Goal: Task Accomplishment & Management: Complete application form

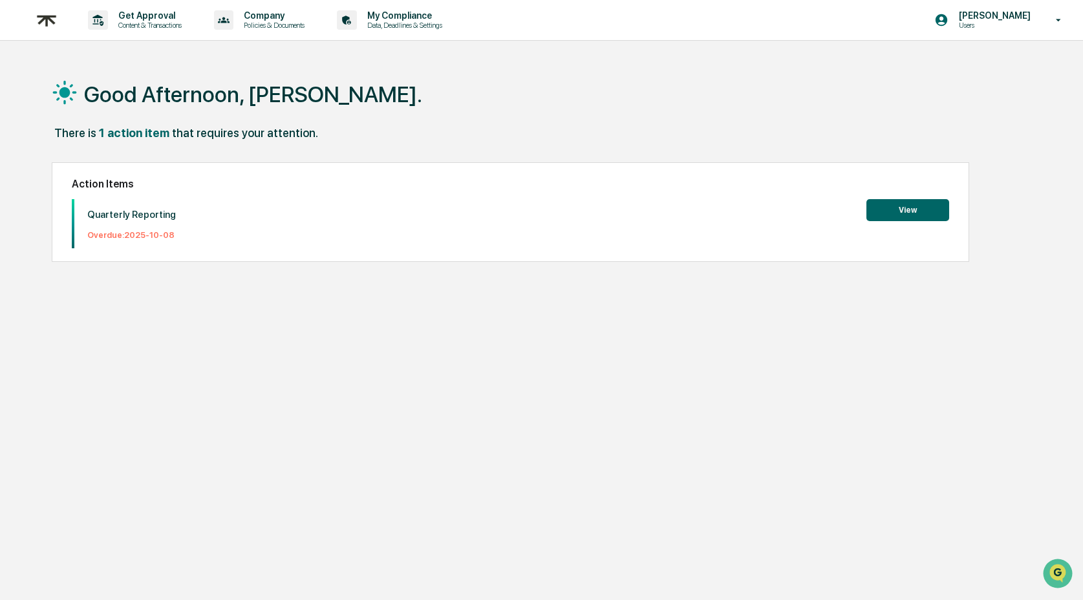
click at [894, 210] on button "View" at bounding box center [908, 210] width 83 height 22
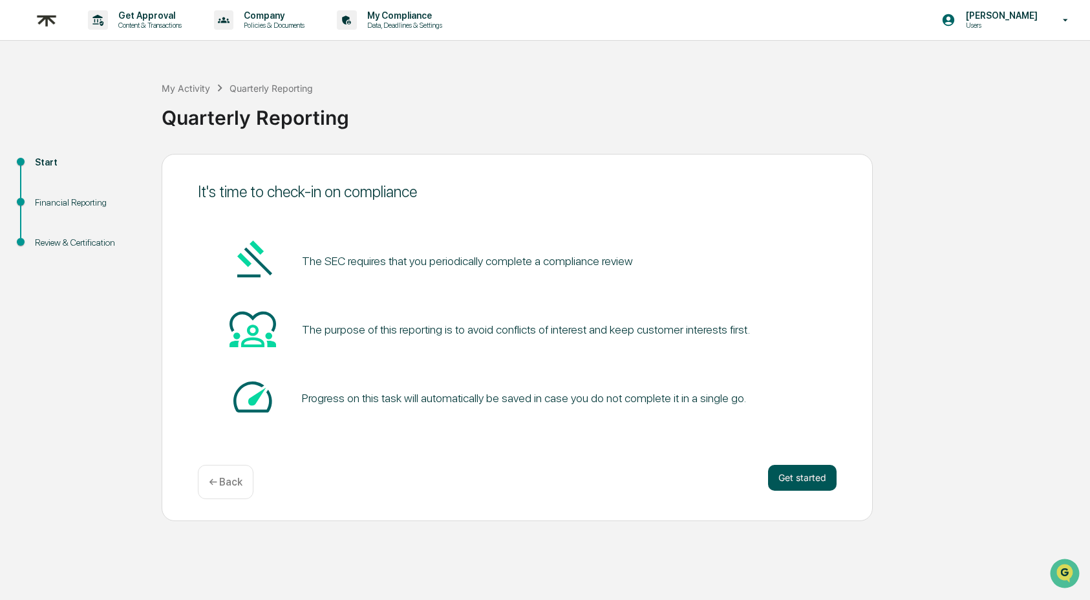
click at [822, 480] on button "Get started" at bounding box center [802, 478] width 69 height 26
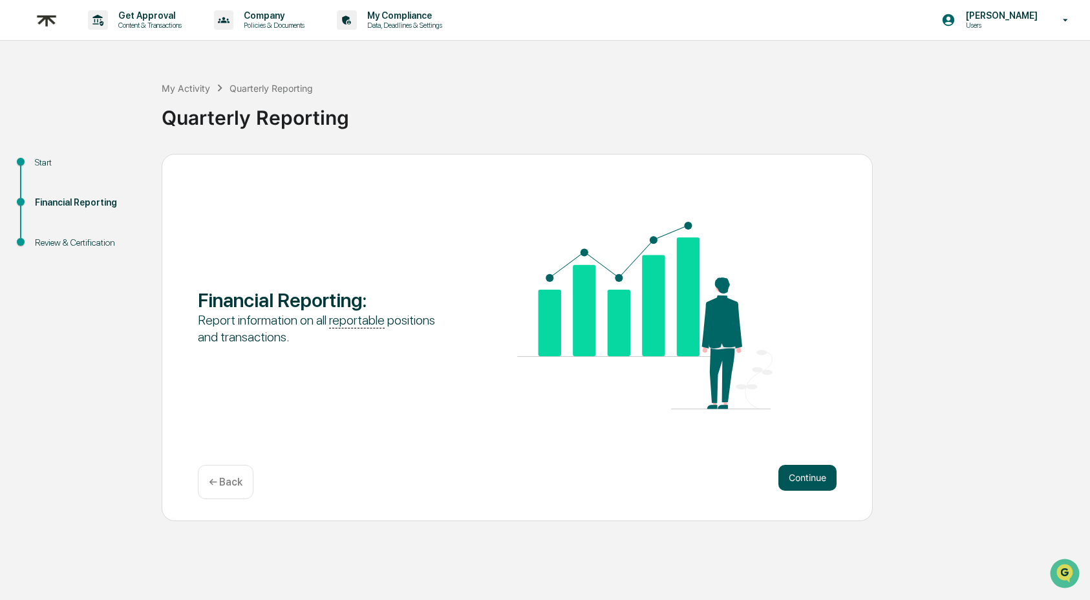
click at [815, 480] on button "Continue" at bounding box center [808, 478] width 58 height 26
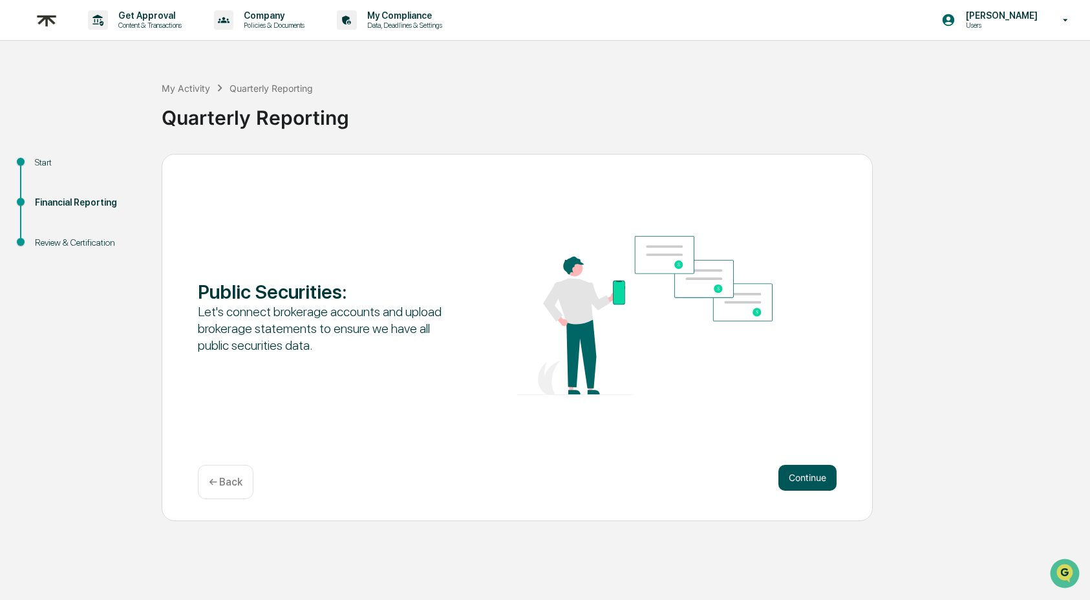
click at [815, 477] on button "Continue" at bounding box center [808, 478] width 58 height 26
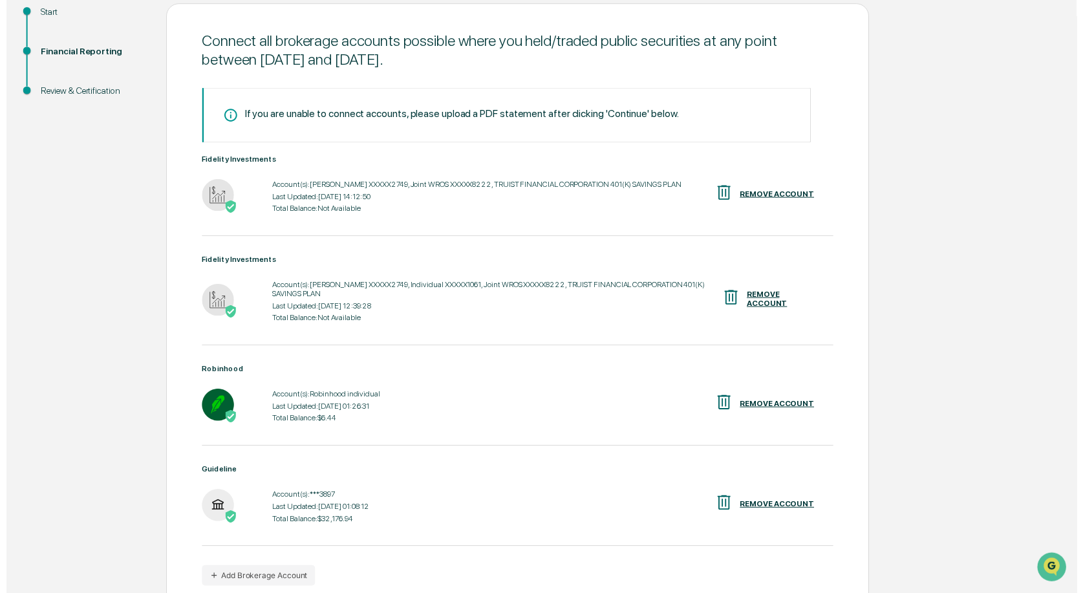
scroll to position [211, 0]
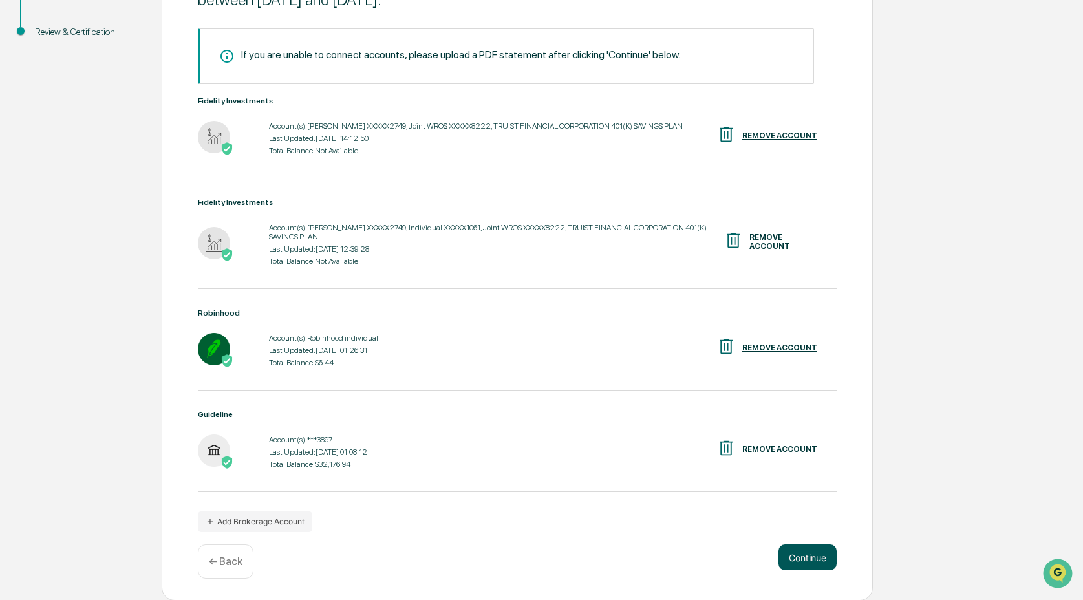
click at [801, 554] on button "Continue" at bounding box center [808, 558] width 58 height 26
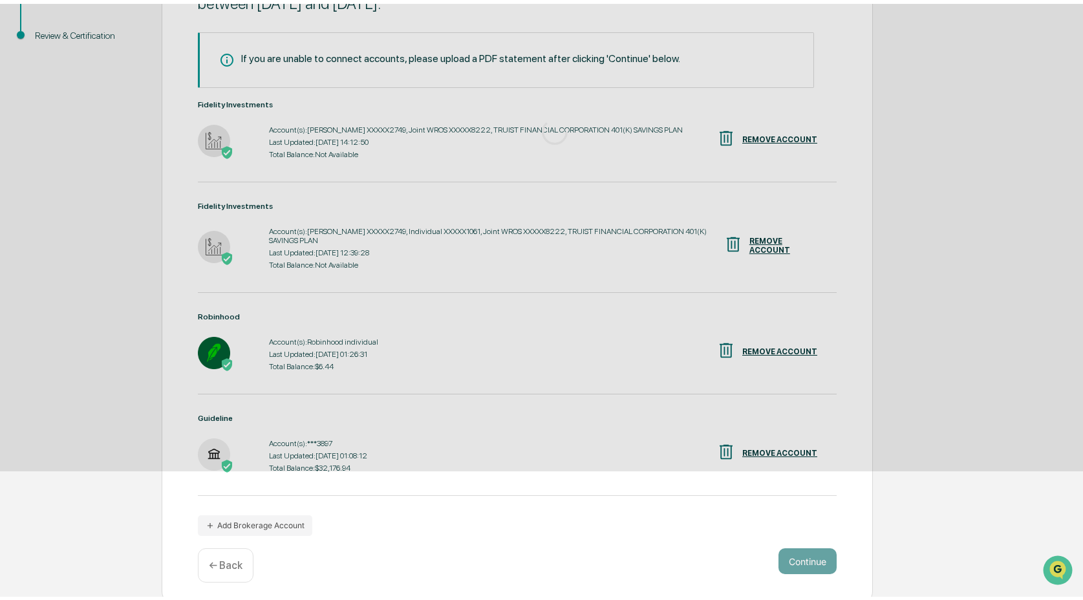
scroll to position [0, 0]
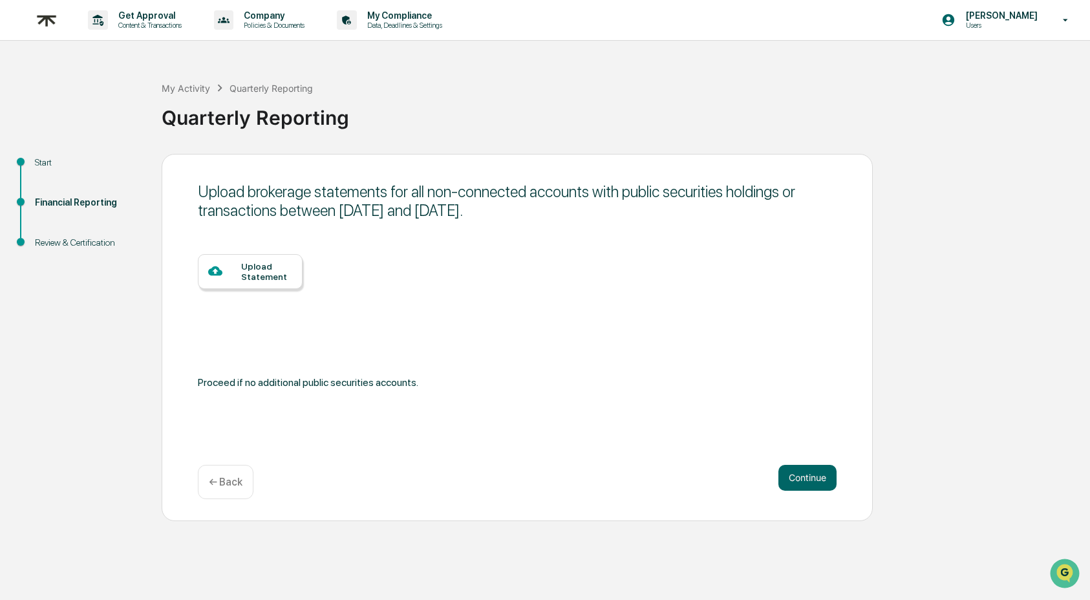
click at [234, 482] on p "← Back" at bounding box center [226, 482] width 34 height 12
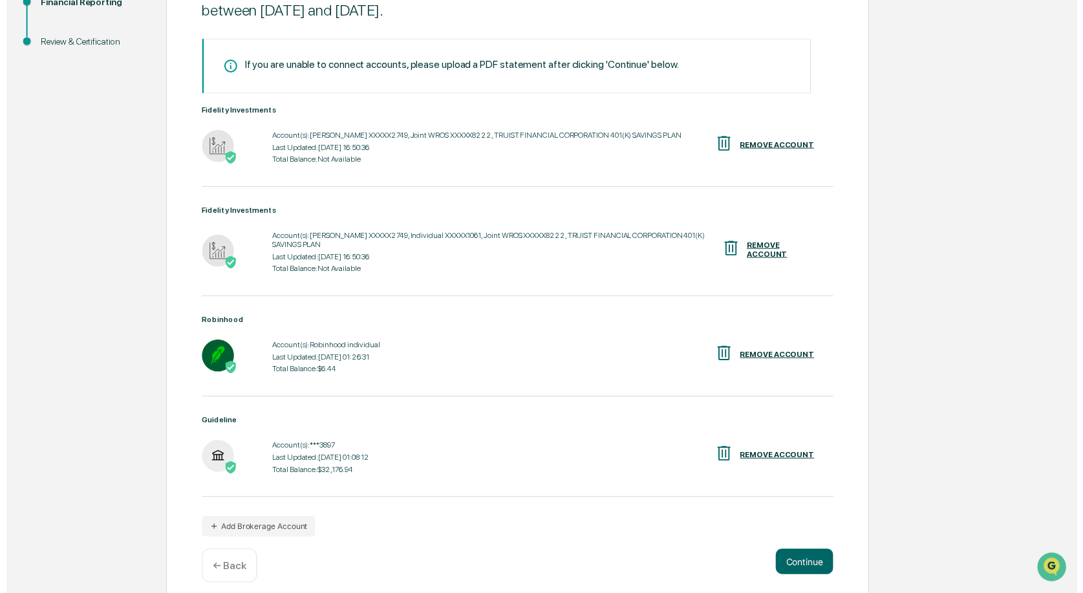
scroll to position [211, 0]
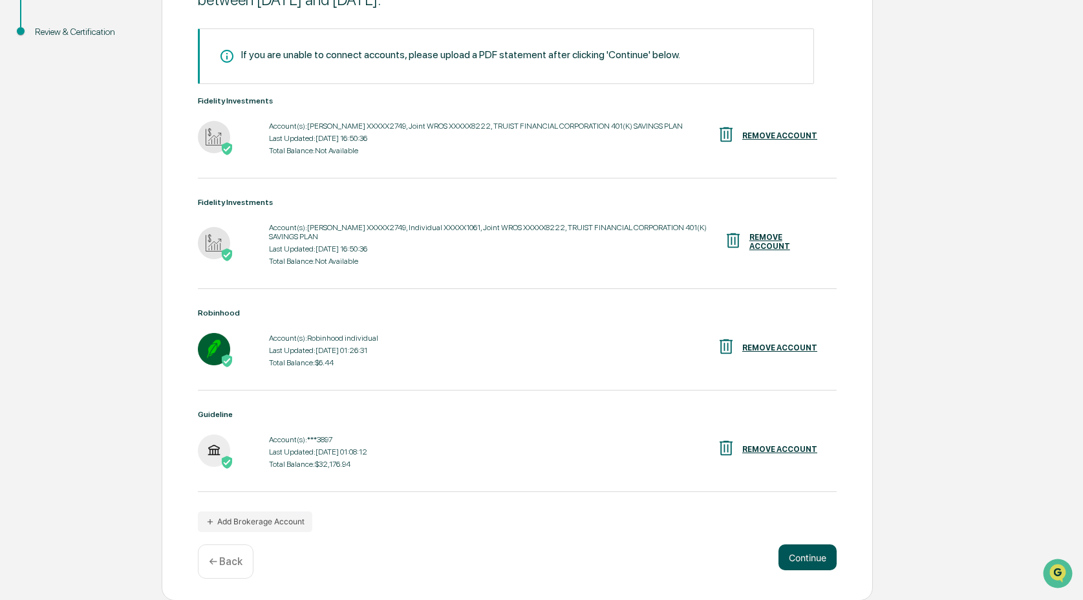
click at [817, 559] on button "Continue" at bounding box center [808, 558] width 58 height 26
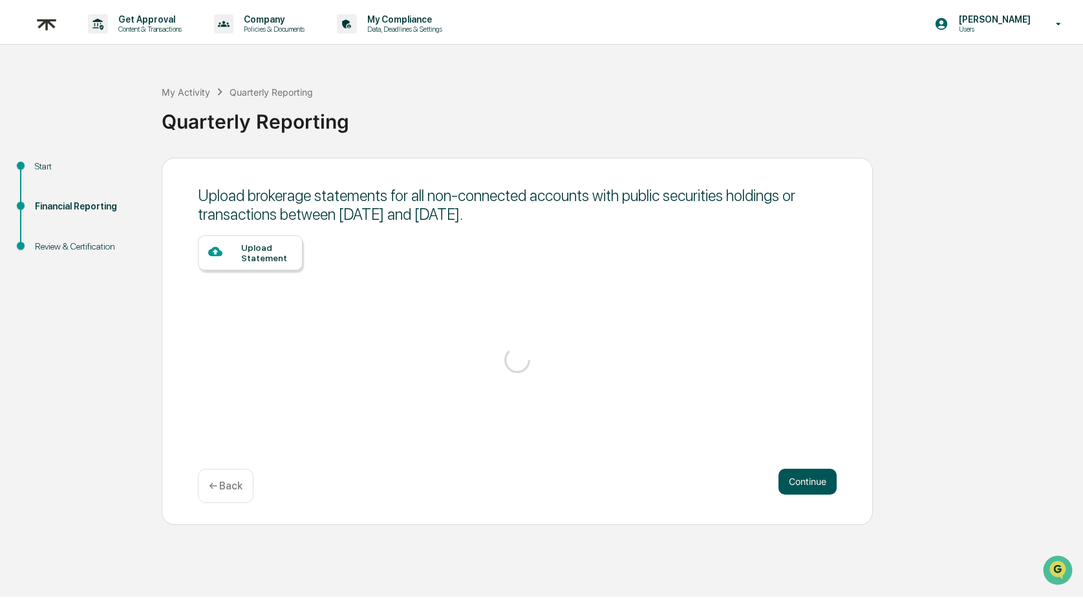
scroll to position [0, 0]
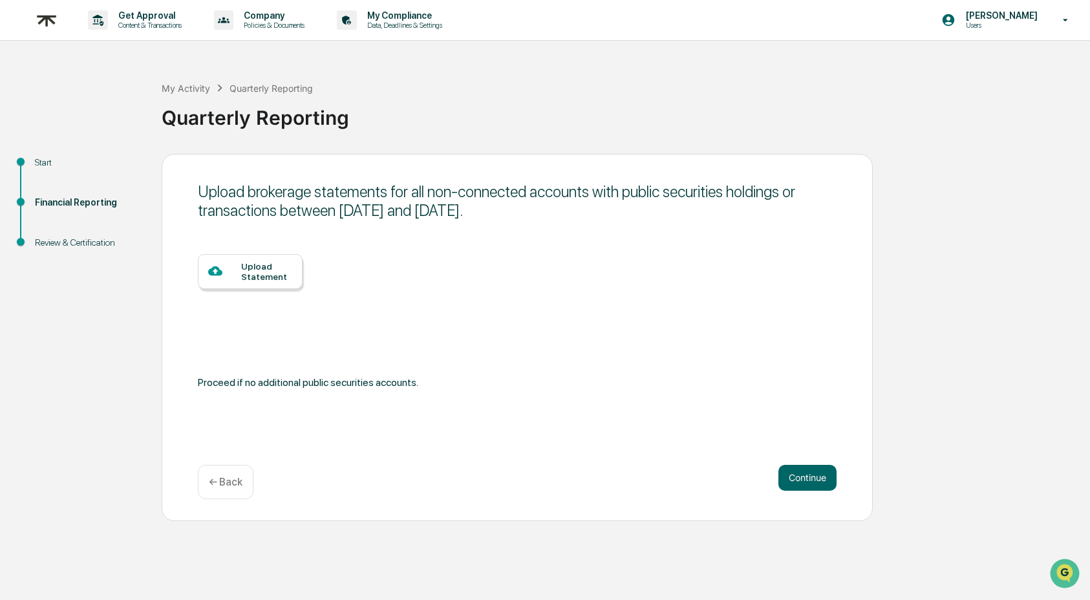
click at [245, 486] on div "← Back" at bounding box center [226, 482] width 56 height 34
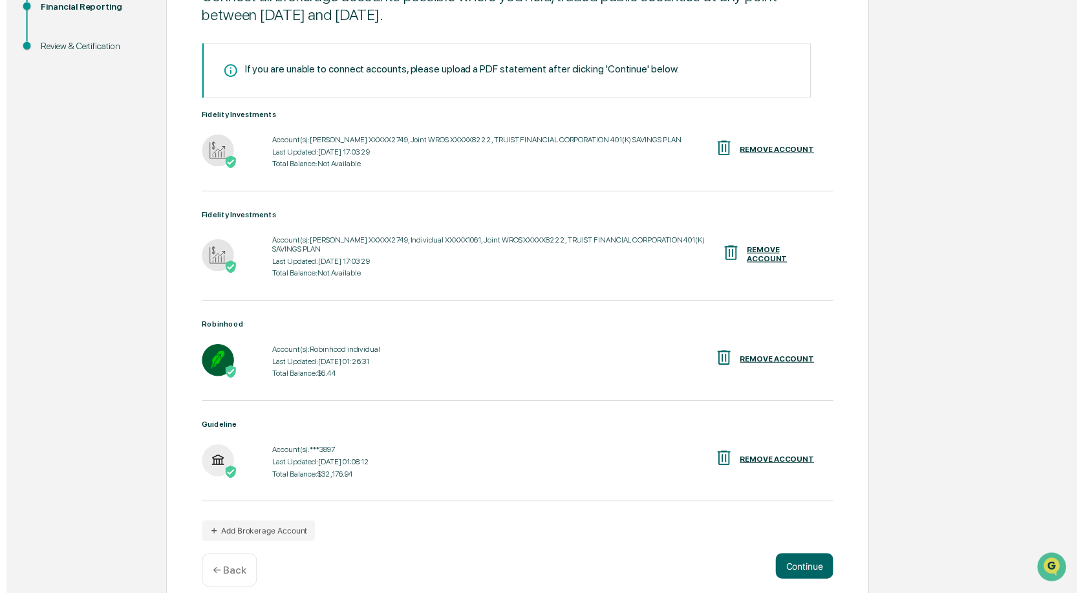
scroll to position [211, 0]
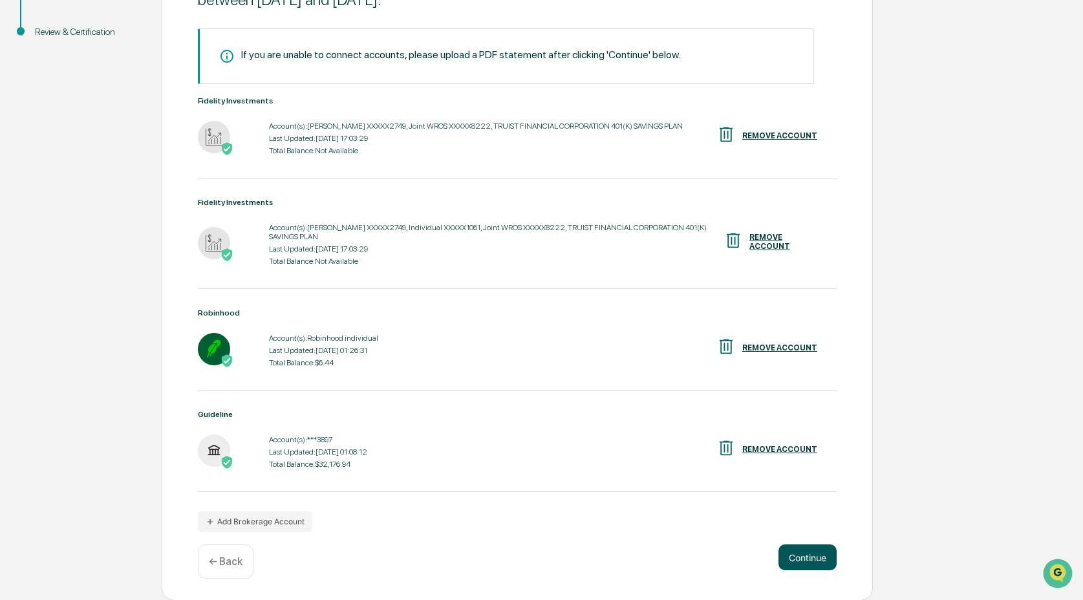
click at [815, 557] on button "Continue" at bounding box center [808, 558] width 58 height 26
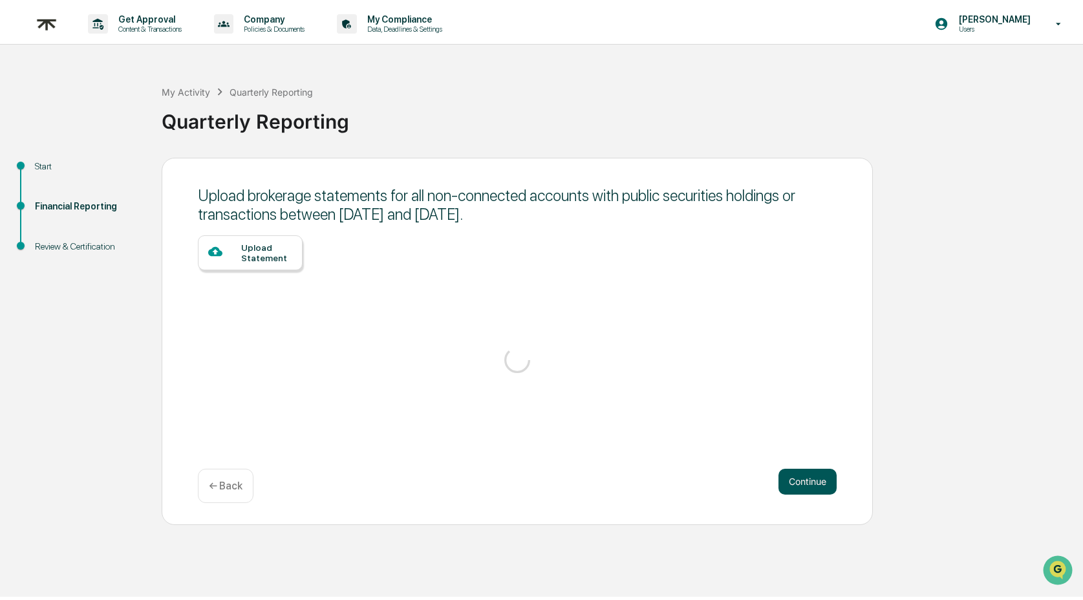
scroll to position [0, 0]
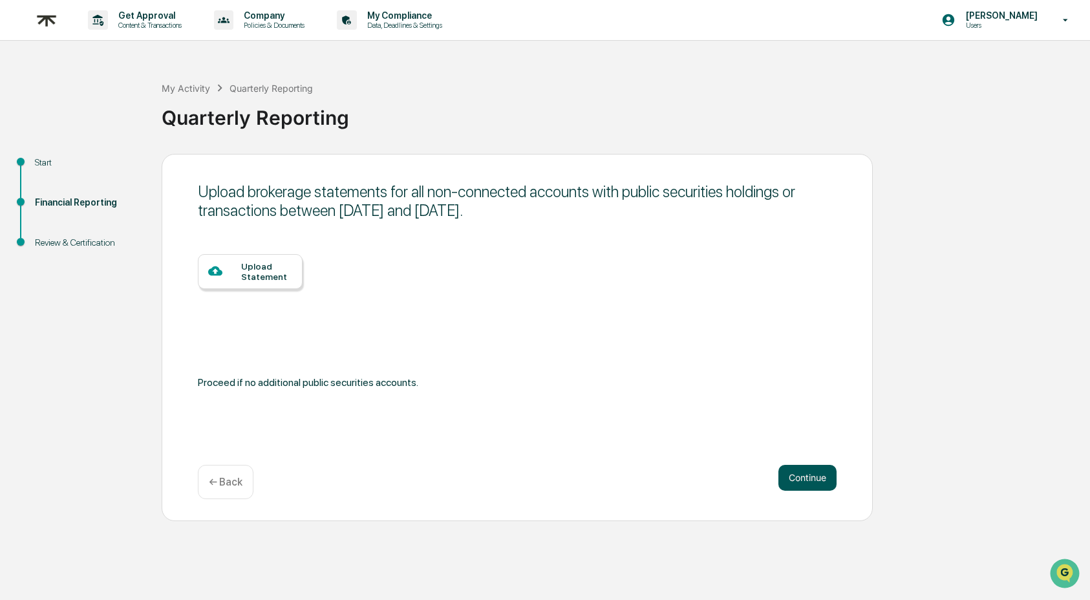
click at [808, 476] on button "Continue" at bounding box center [808, 478] width 58 height 26
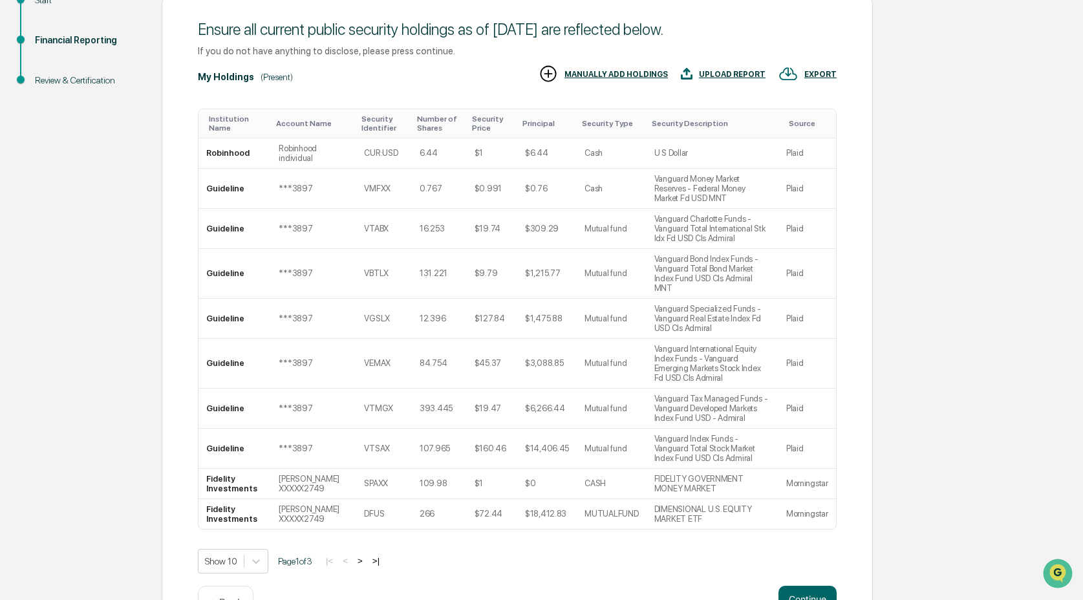
scroll to position [204, 0]
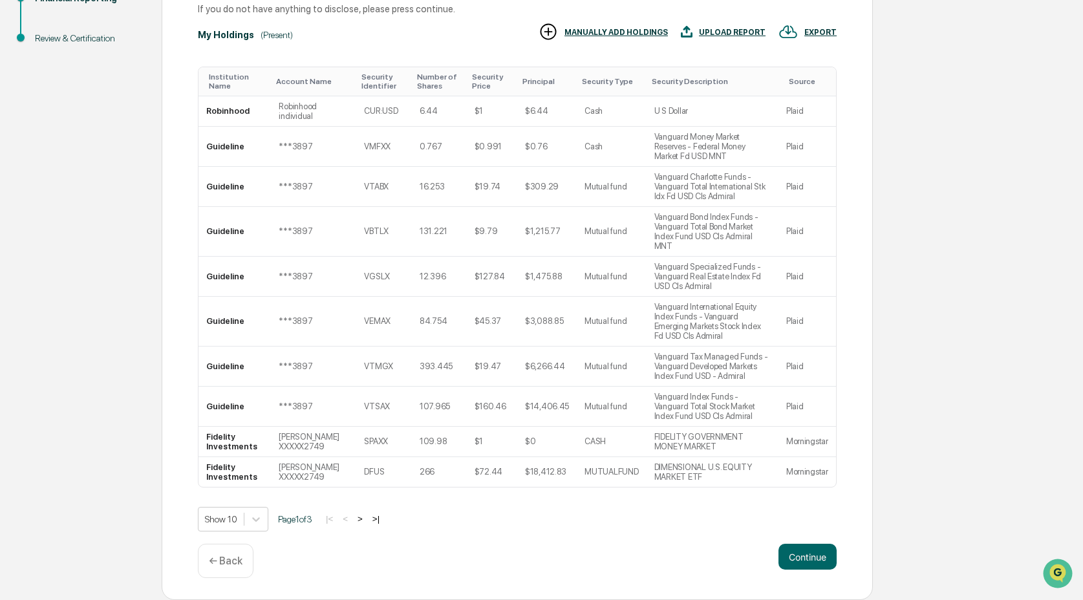
click at [367, 518] on button ">" at bounding box center [360, 518] width 13 height 11
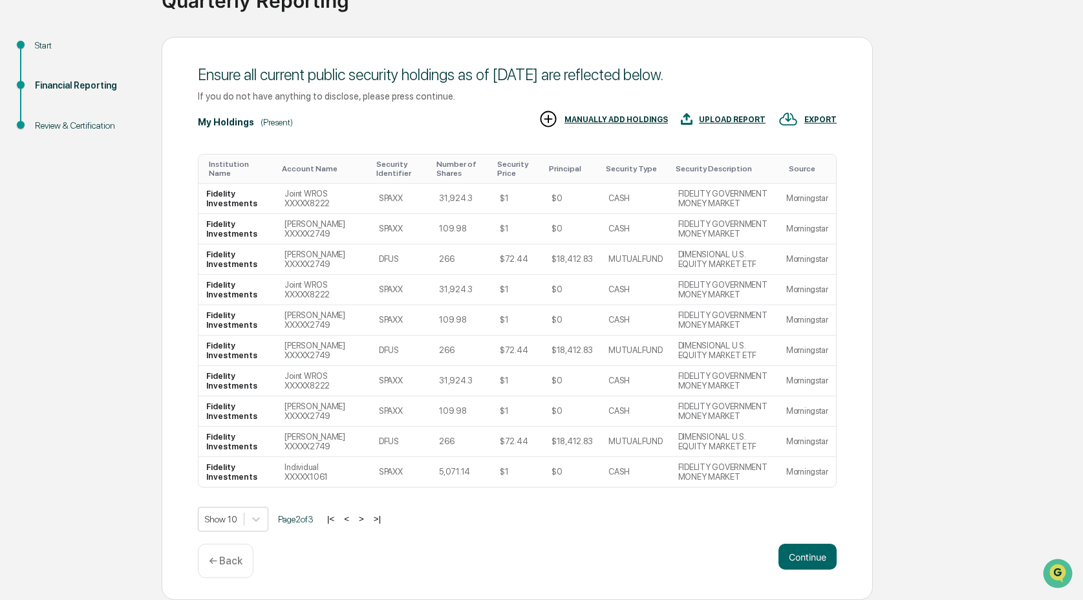
click at [368, 520] on button ">" at bounding box center [361, 518] width 13 height 11
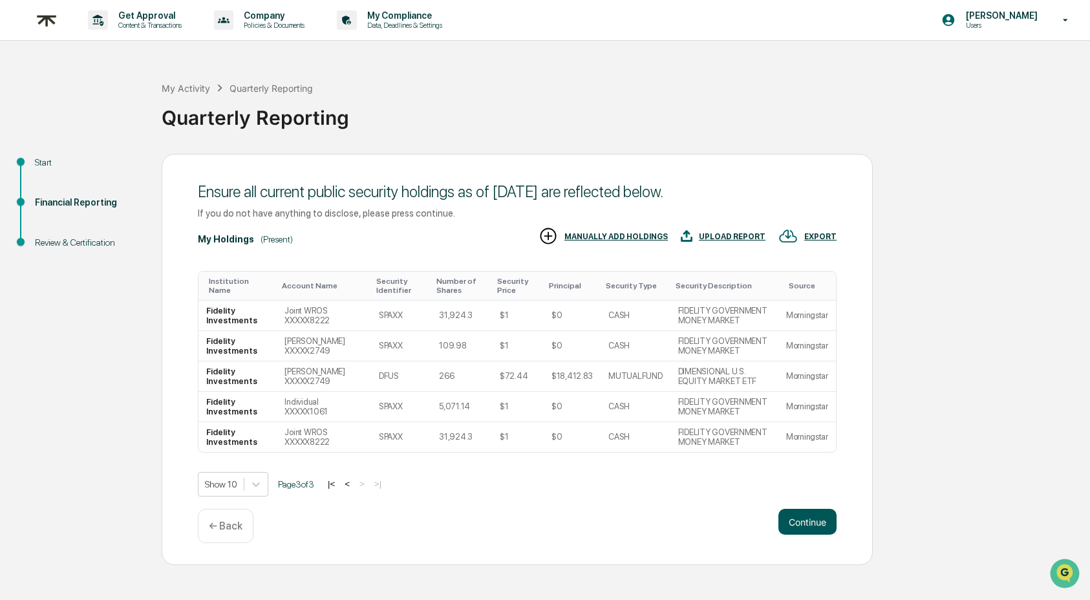
click at [806, 521] on button "Continue" at bounding box center [808, 522] width 58 height 26
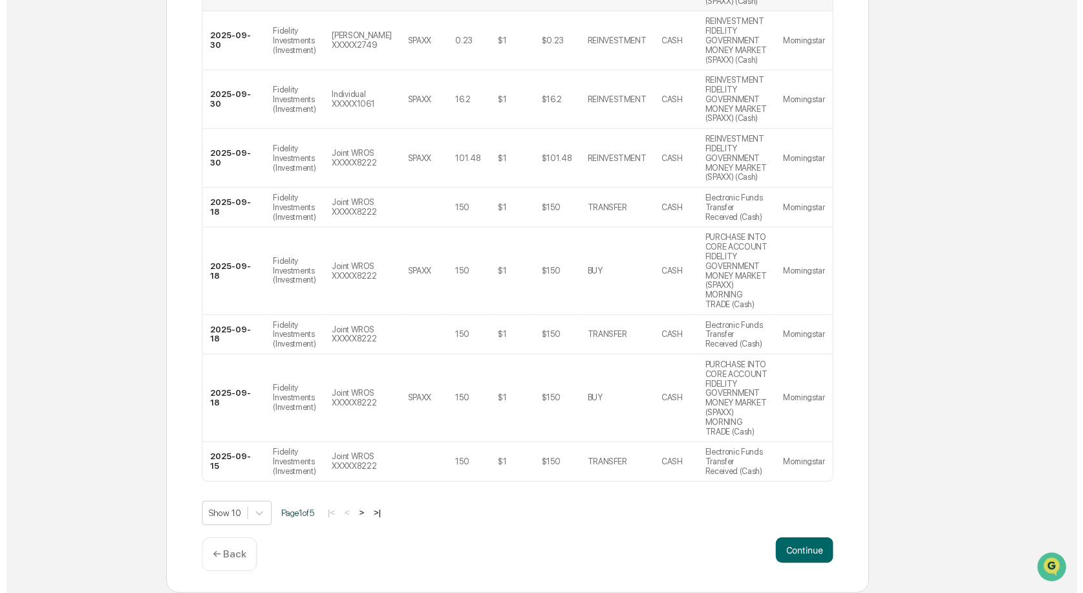
scroll to position [416, 0]
click at [815, 561] on button "Continue" at bounding box center [808, 557] width 58 height 26
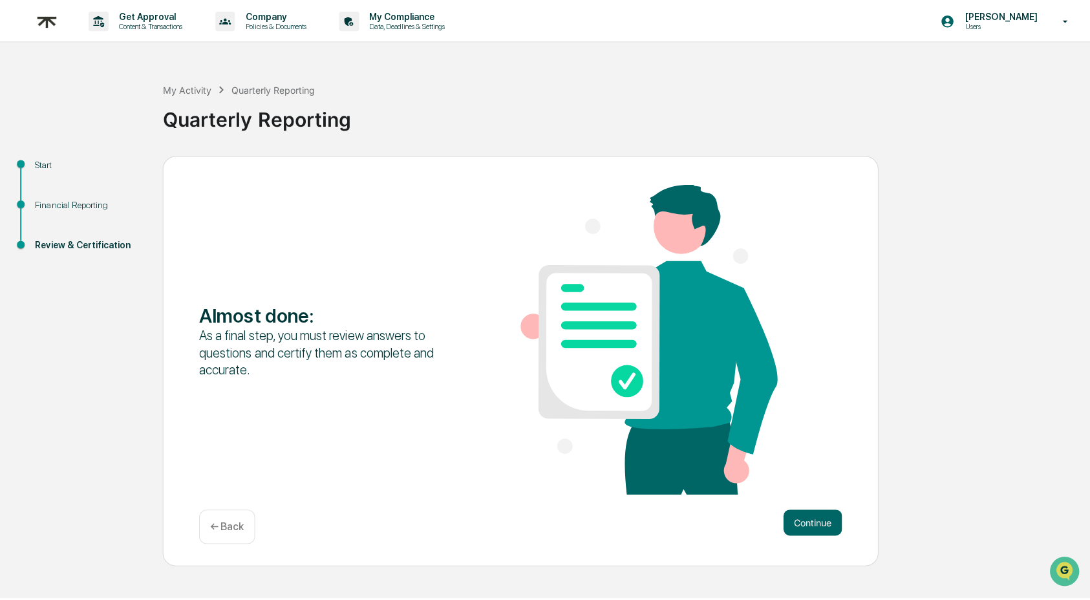
scroll to position [0, 0]
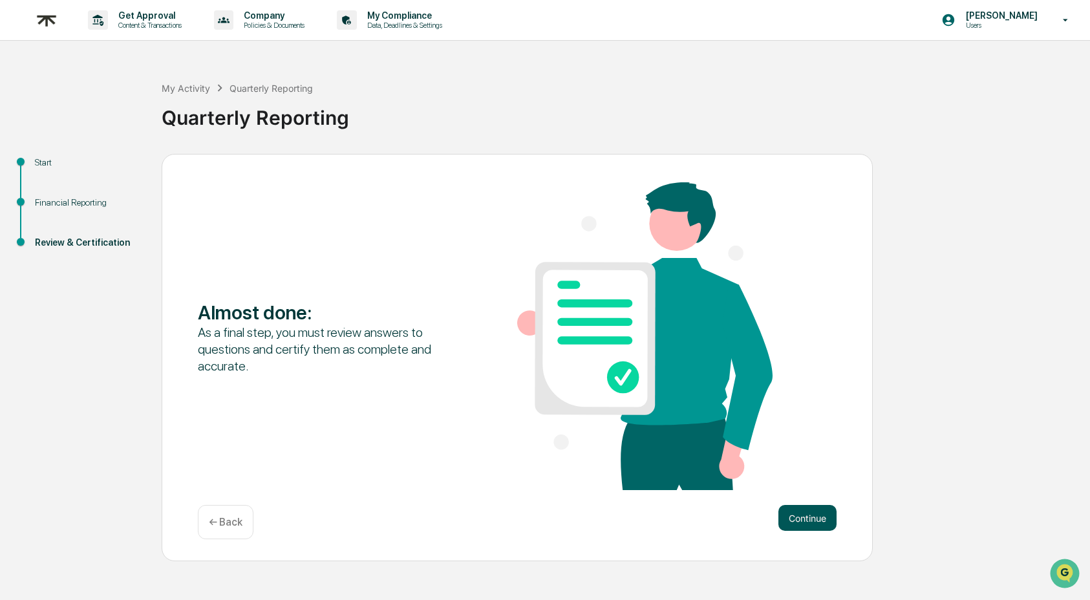
click at [817, 516] on button "Continue" at bounding box center [808, 518] width 58 height 26
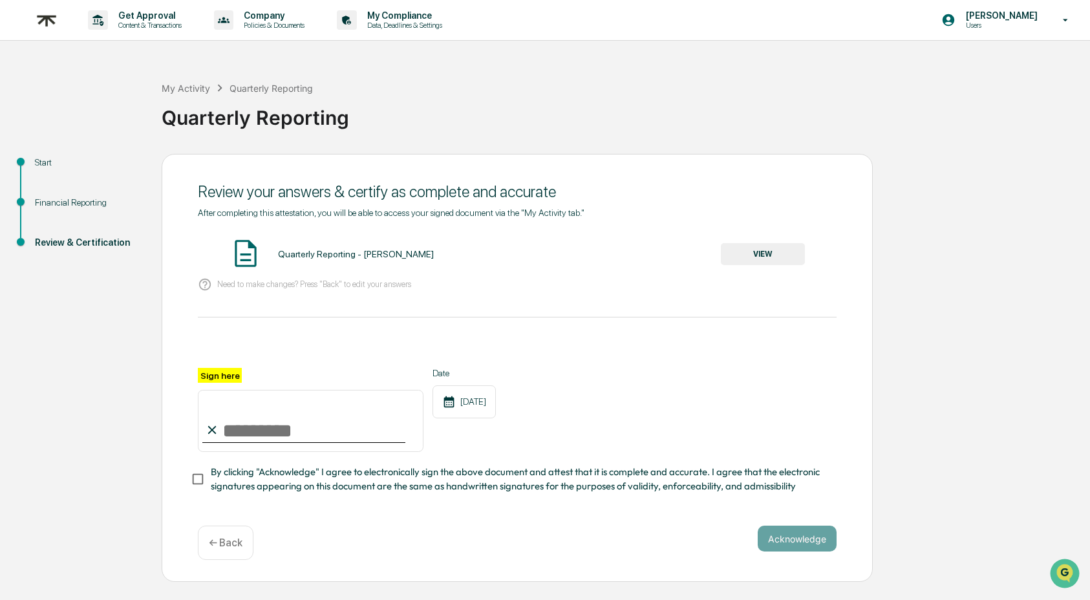
click at [232, 416] on input "Sign here" at bounding box center [311, 421] width 226 height 62
type input "**********"
click at [800, 538] on button "Acknowledge" at bounding box center [797, 539] width 79 height 26
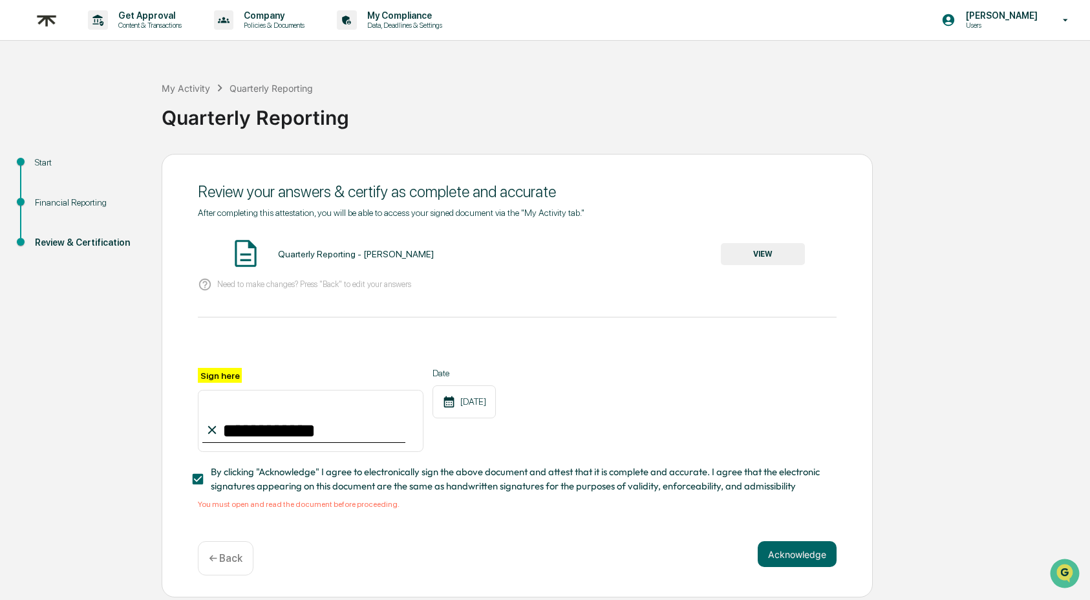
click at [740, 252] on button "VIEW" at bounding box center [763, 254] width 84 height 22
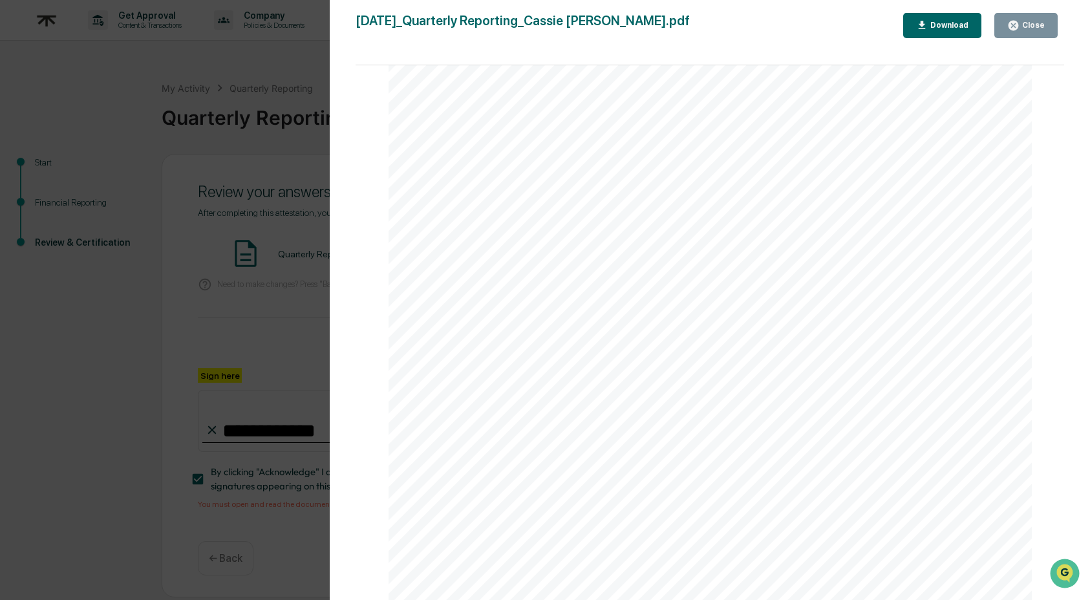
scroll to position [1442, 0]
click at [1031, 25] on div "Close" at bounding box center [1032, 25] width 25 height 9
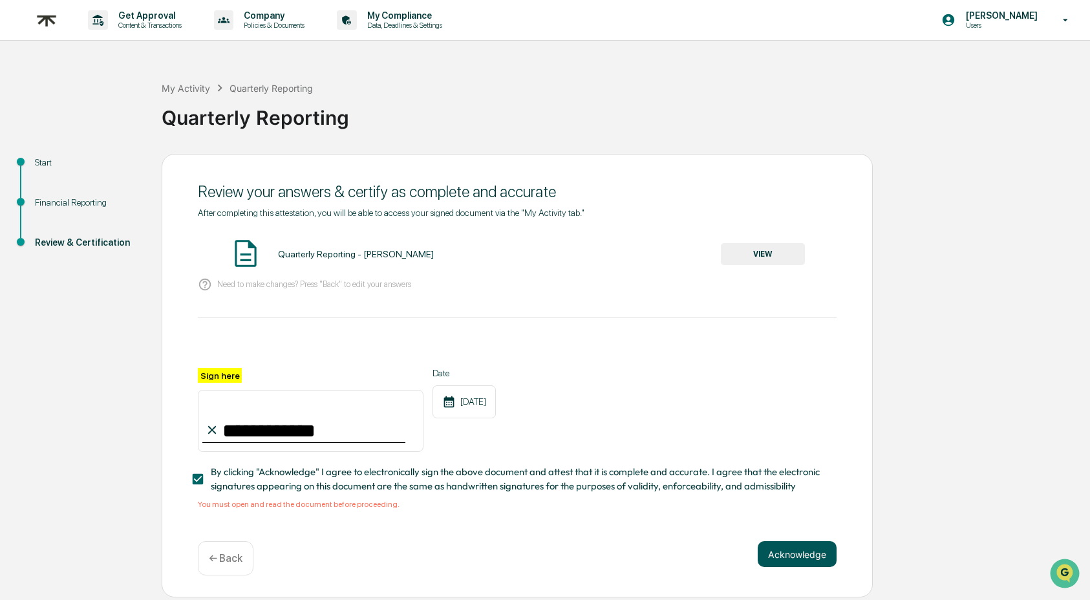
click at [792, 552] on button "Acknowledge" at bounding box center [797, 554] width 79 height 26
